Goal: Contribute content

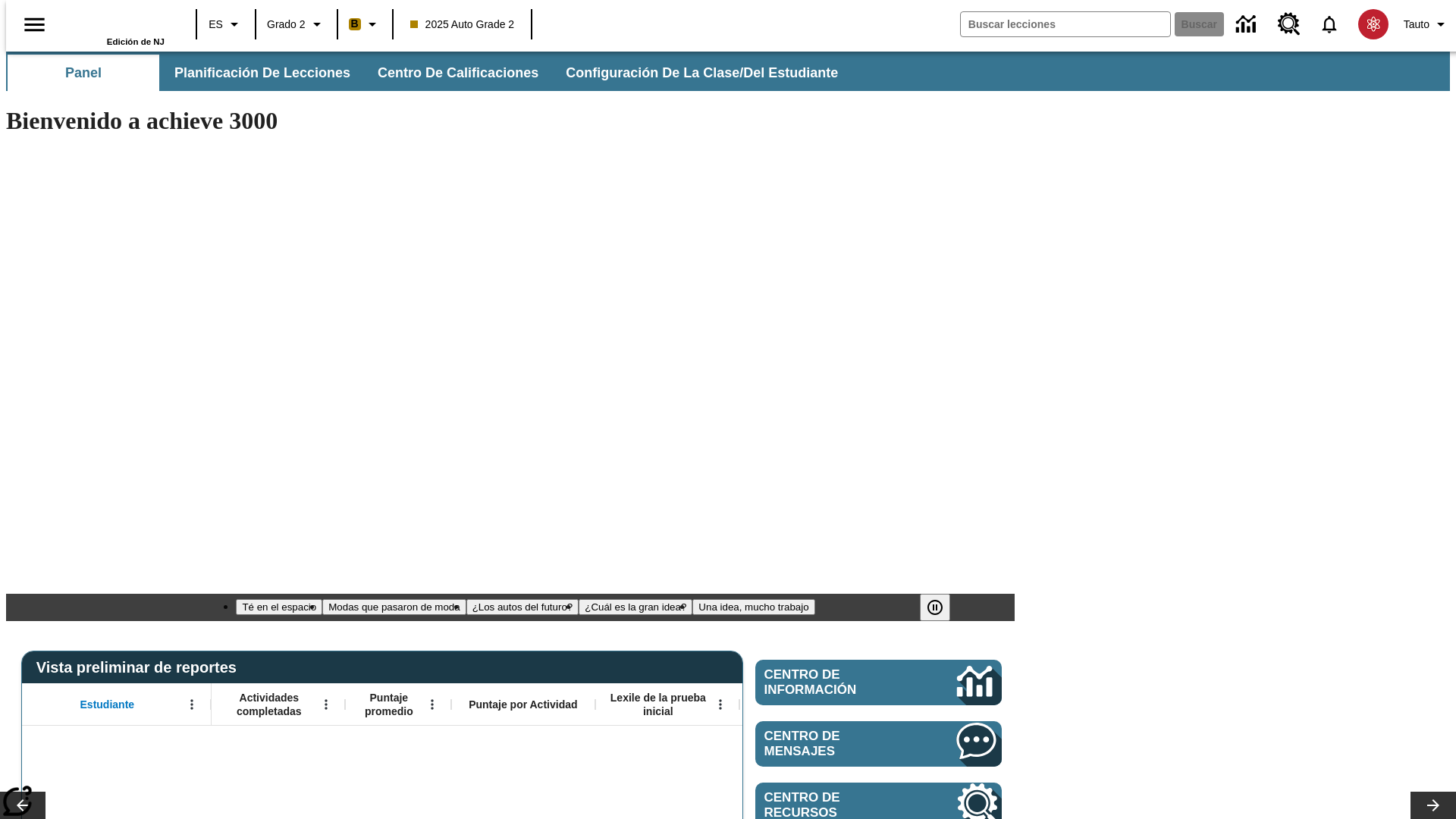
type input "-1"
click at [254, 73] on span "Planificación de lecciones" at bounding box center [263, 73] width 176 height 17
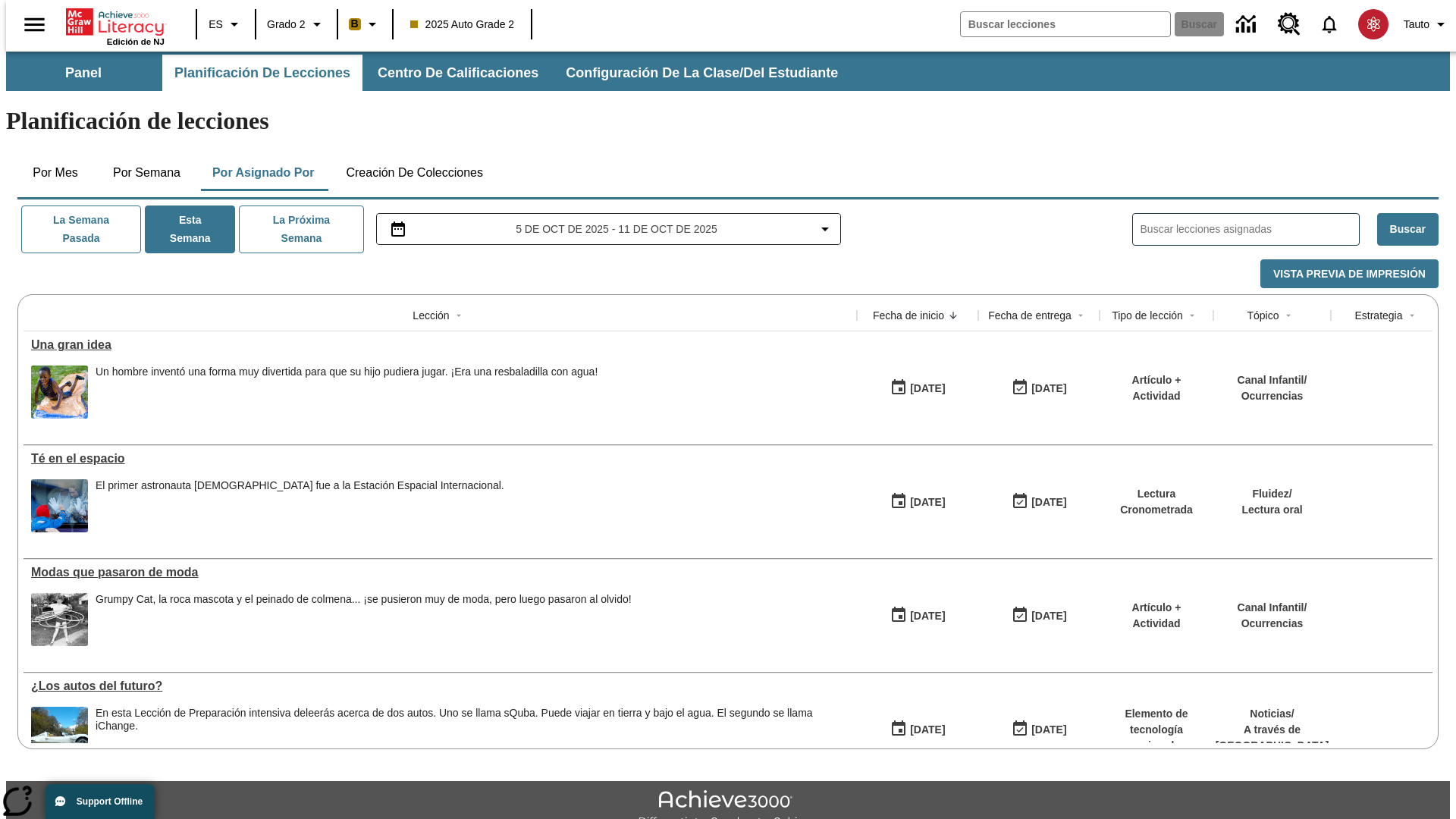
click at [411, 155] on button "Creación de colecciones" at bounding box center [414, 173] width 161 height 37
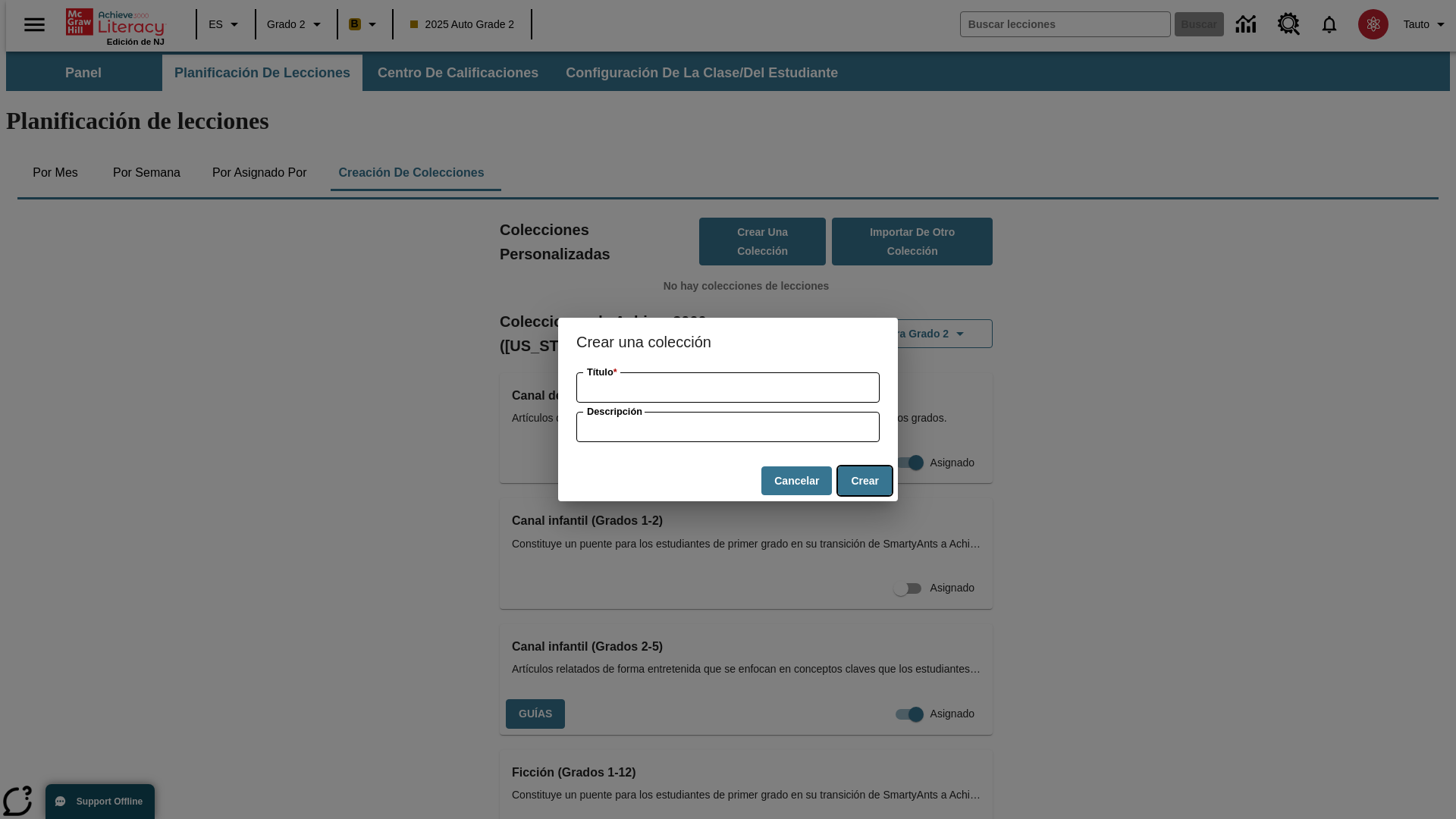
click at [864, 481] on button "Crear" at bounding box center [865, 481] width 54 height 30
type input "Small Plastic Pizza"
type input "some collection description"
click at [864, 481] on button "Crear" at bounding box center [865, 481] width 54 height 30
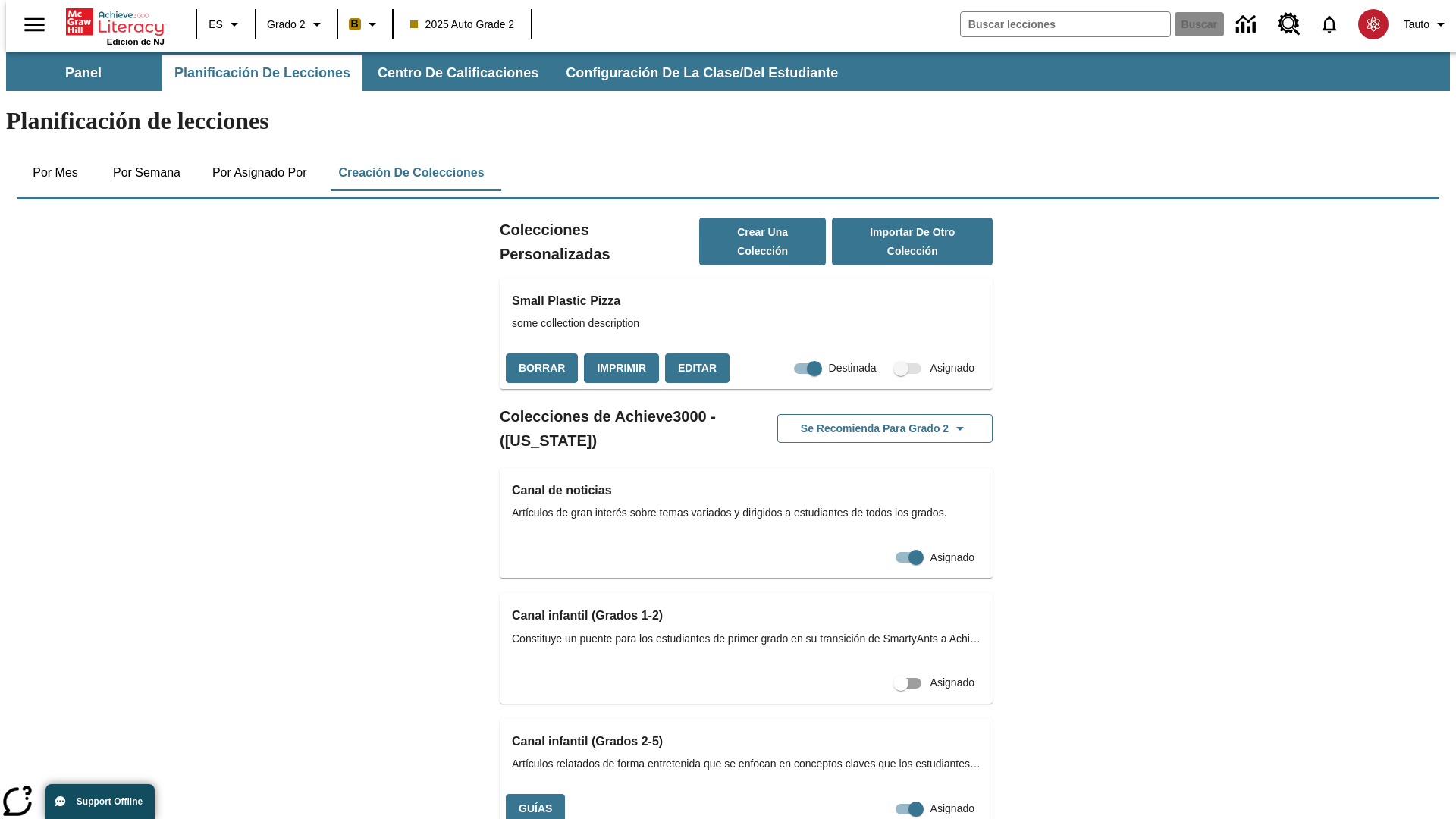
click at [786, 354] on input "Destinada" at bounding box center [814, 368] width 86 height 29
checkbox input "false"
click at [540, 354] on button "Borrar" at bounding box center [542, 369] width 72 height 30
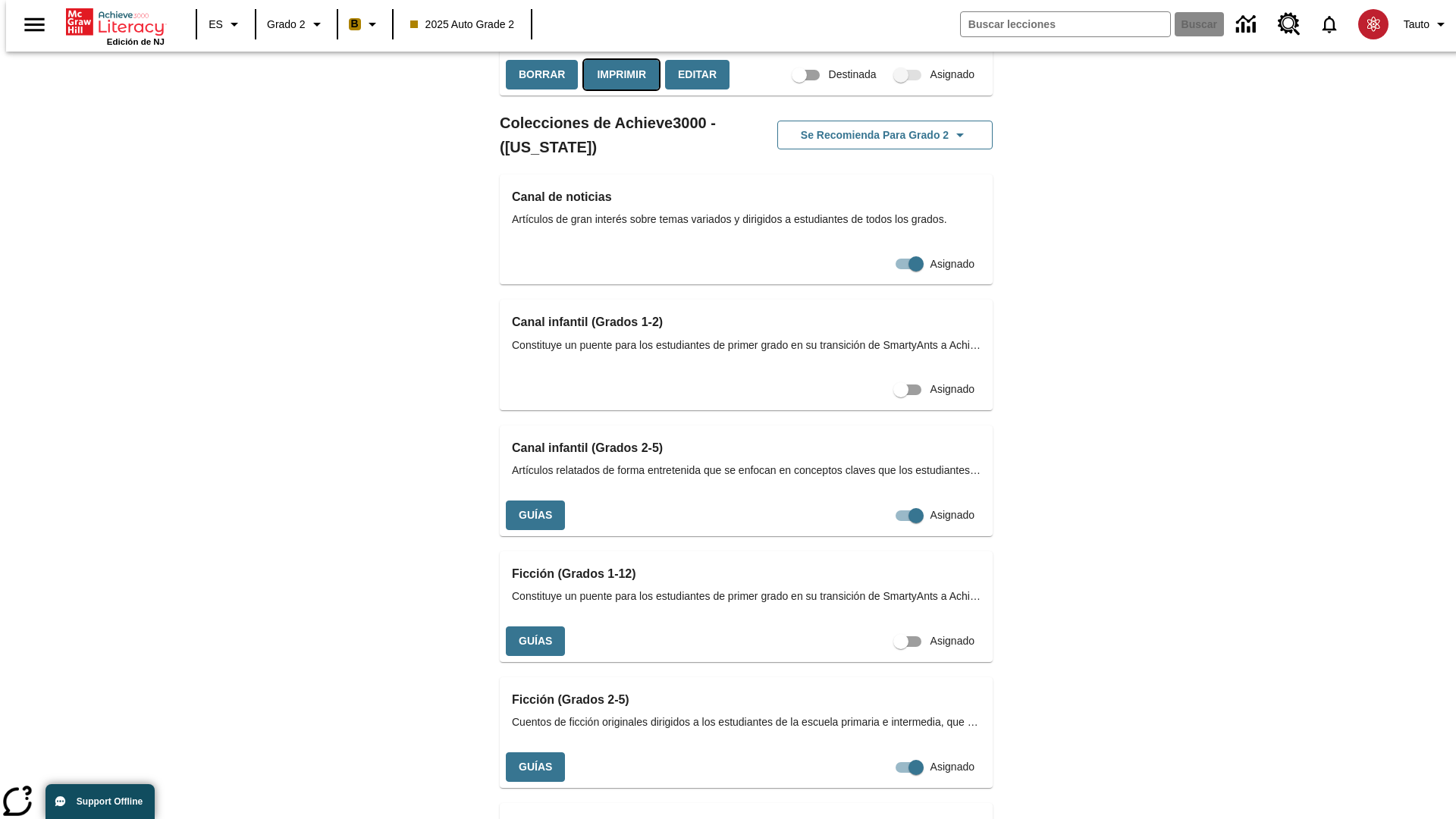
click at [618, 90] on button "Imprimir" at bounding box center [621, 75] width 75 height 30
